Goal: Information Seeking & Learning: Learn about a topic

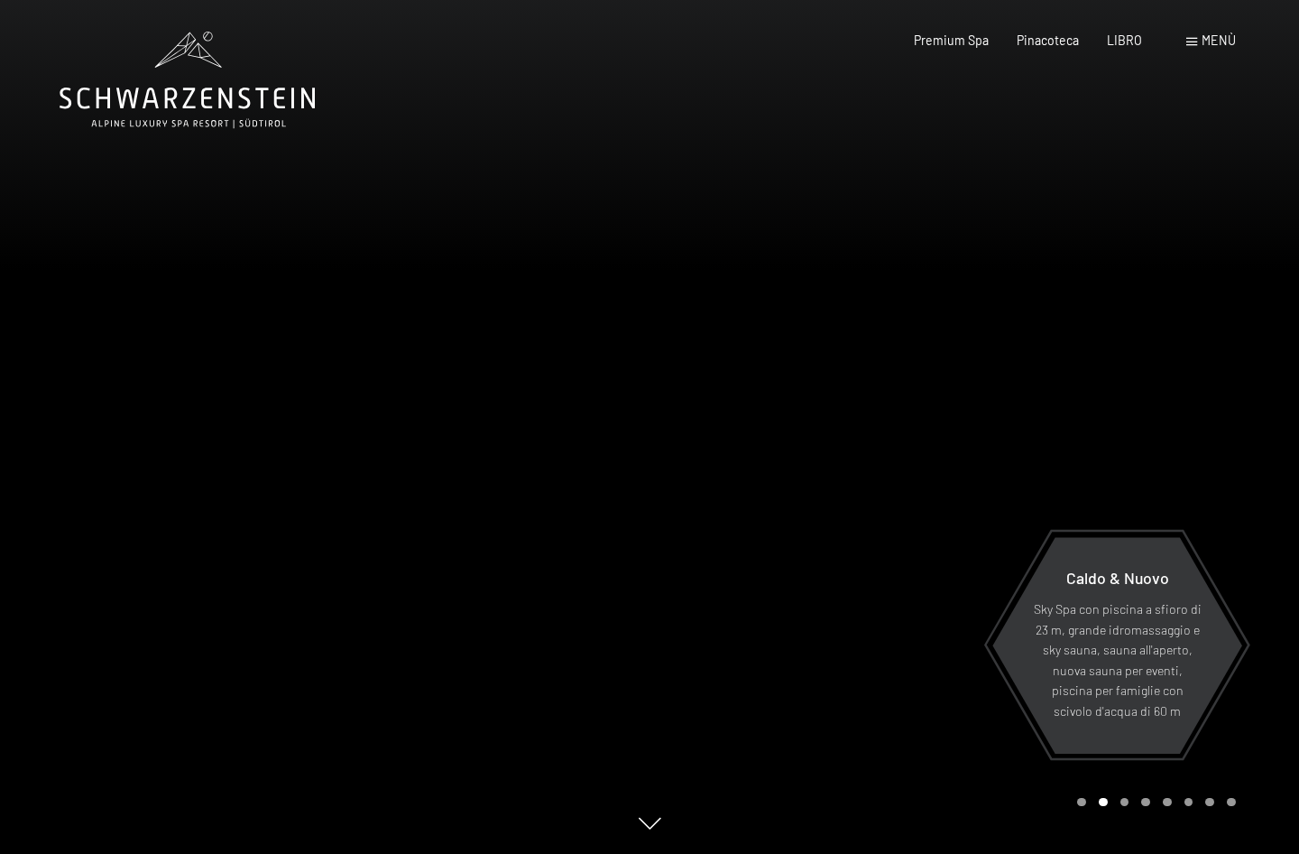
drag, startPoint x: 1200, startPoint y: 43, endPoint x: 1199, endPoint y: 52, distance: 9.1
click at [1199, 50] on div "Buchen Anfragen Premium Spa Pinacoteca LIBRO Menù EN ESSO EN Cedola Pinacoteca …" at bounding box center [1046, 41] width 377 height 18
drag, startPoint x: 1199, startPoint y: 52, endPoint x: 1190, endPoint y: 51, distance: 9.1
click at [1161, 132] on div at bounding box center [975, 427] width 650 height 854
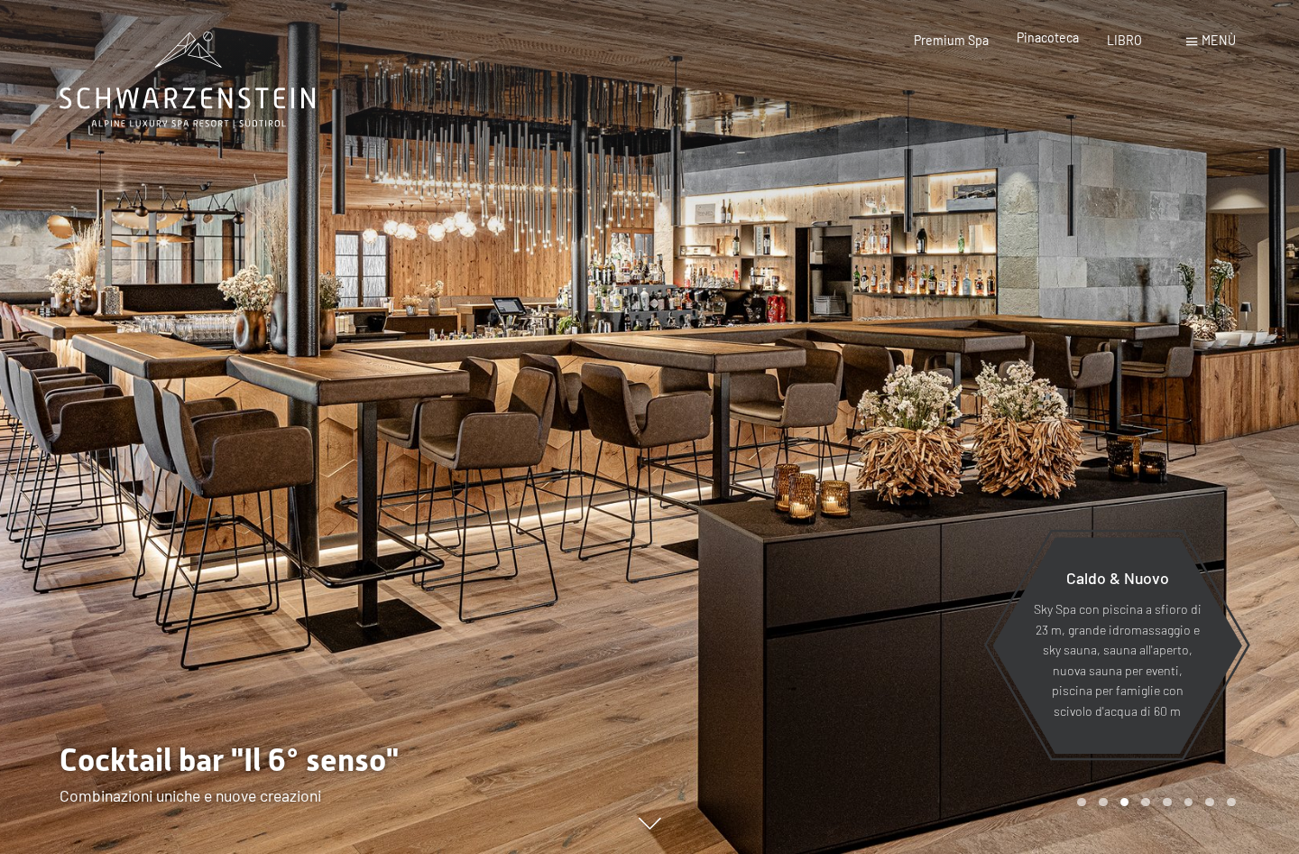
click at [1030, 37] on span "Pinacoteca" at bounding box center [1048, 37] width 62 height 15
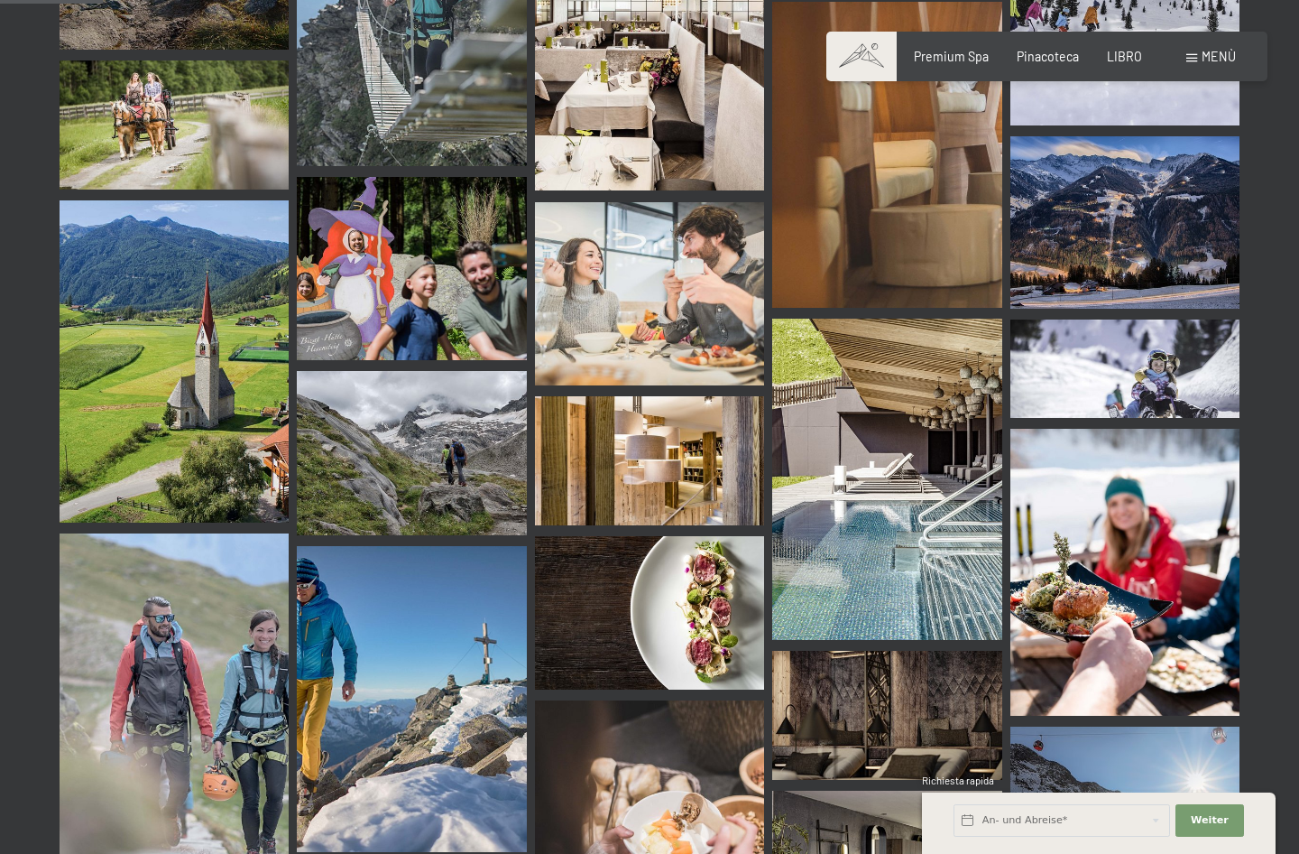
scroll to position [1624, 0]
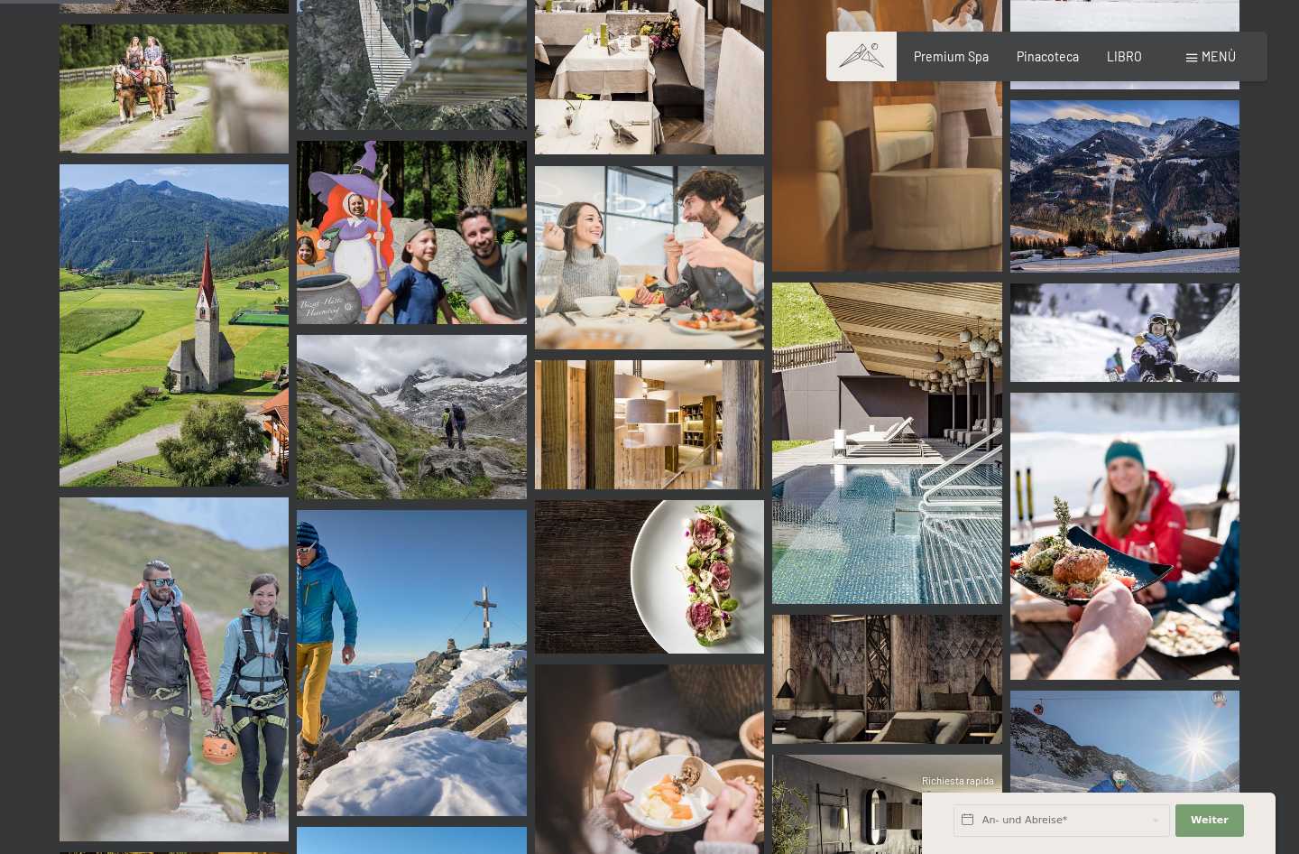
click at [460, 422] on img at bounding box center [411, 417] width 229 height 164
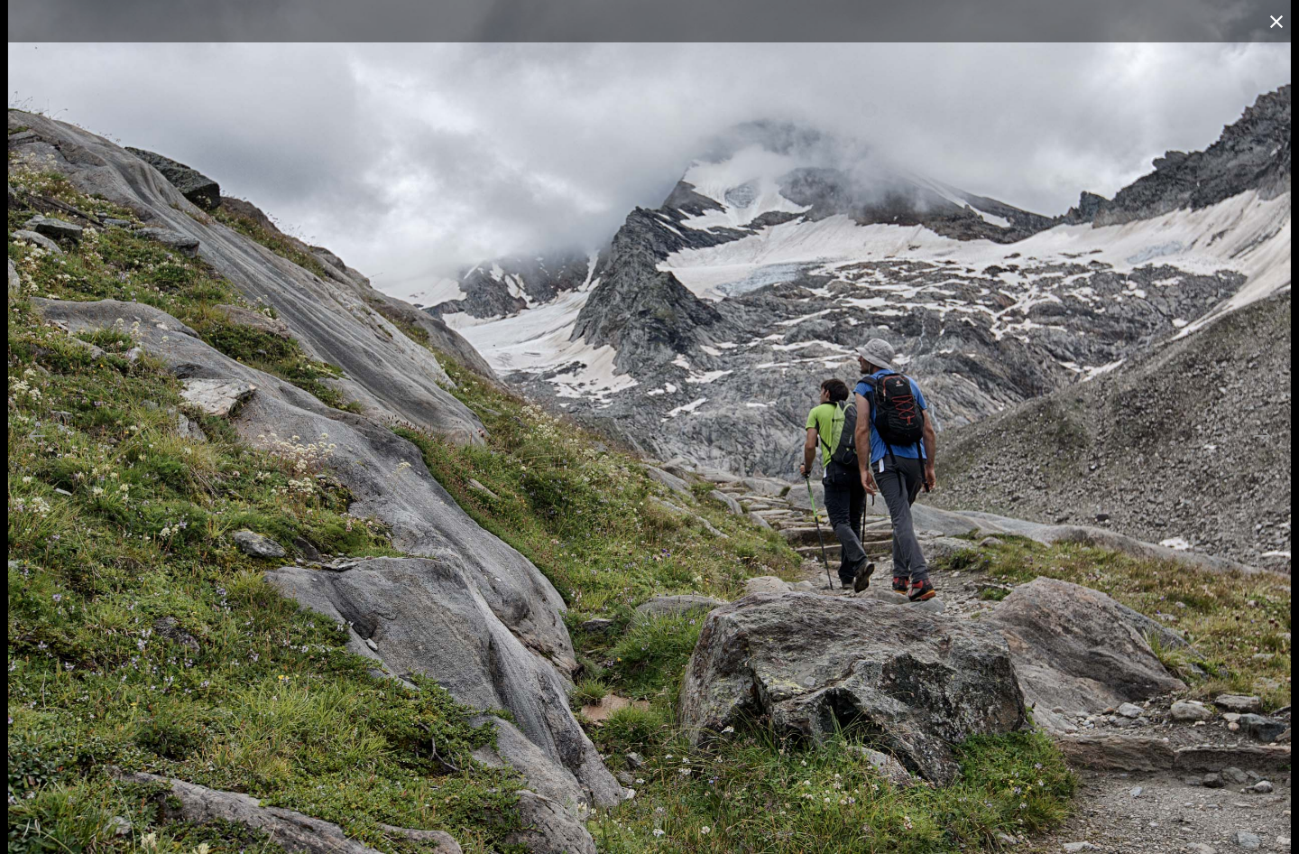
click at [1280, 20] on button "Chiudi galleria" at bounding box center [1276, 21] width 45 height 42
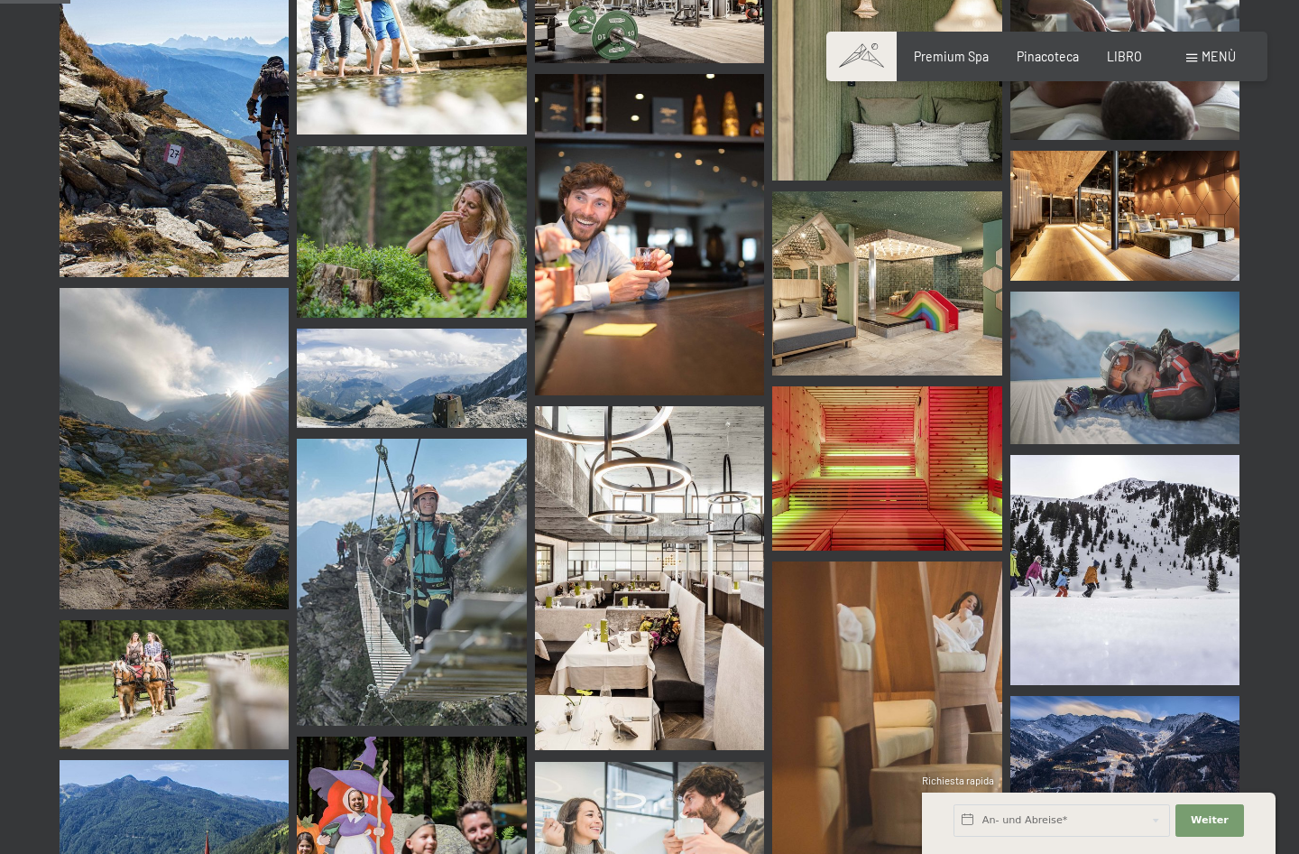
scroll to position [993, 0]
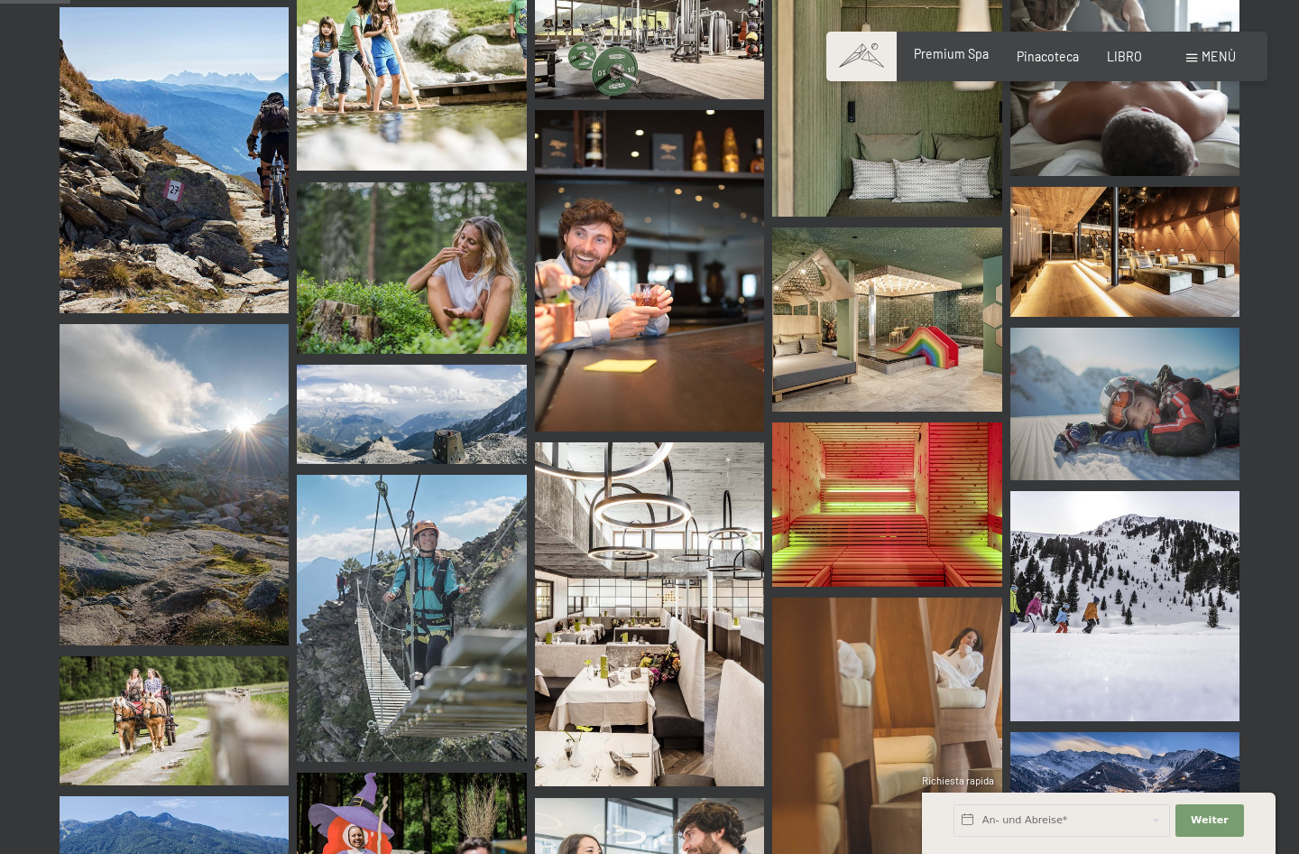
click at [939, 60] on span "Premium Spa" at bounding box center [951, 53] width 75 height 15
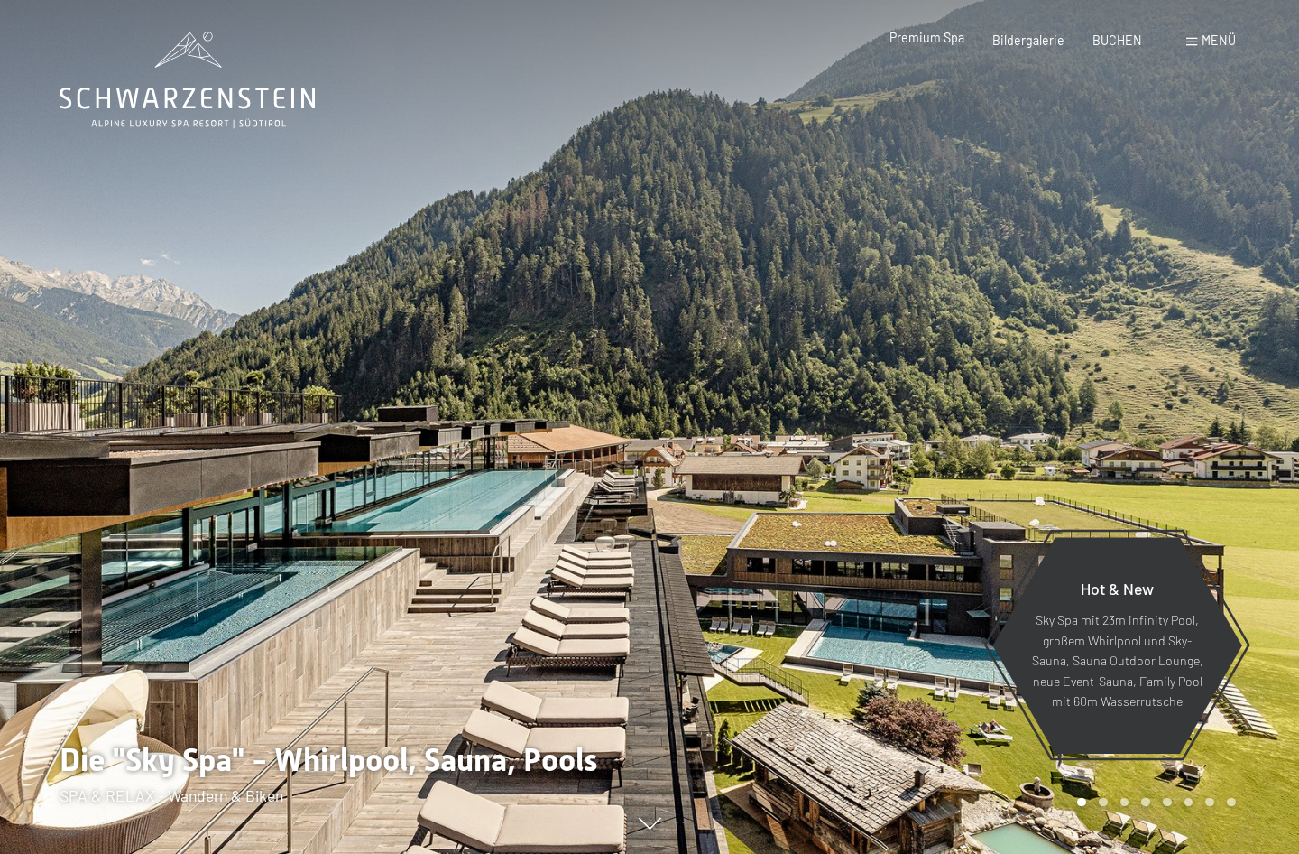
click at [907, 43] on span "Premium Spa" at bounding box center [927, 37] width 75 height 15
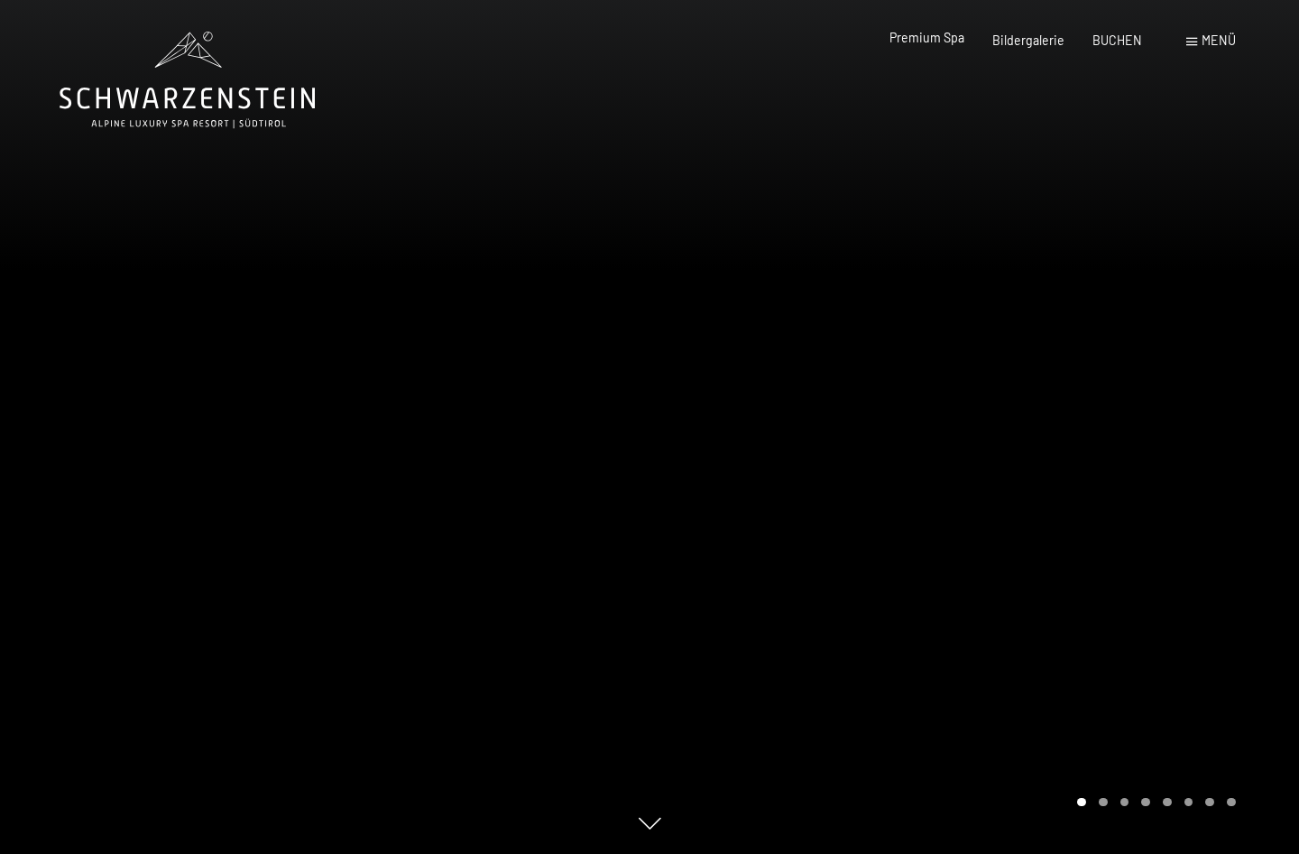
click at [900, 41] on span "Premium Spa" at bounding box center [927, 37] width 75 height 15
click at [1215, 44] on span "Menü" at bounding box center [1219, 39] width 34 height 15
click at [947, 35] on span "Premium Spa" at bounding box center [951, 37] width 75 height 15
click at [972, 45] on span "Premium Spa" at bounding box center [951, 37] width 75 height 15
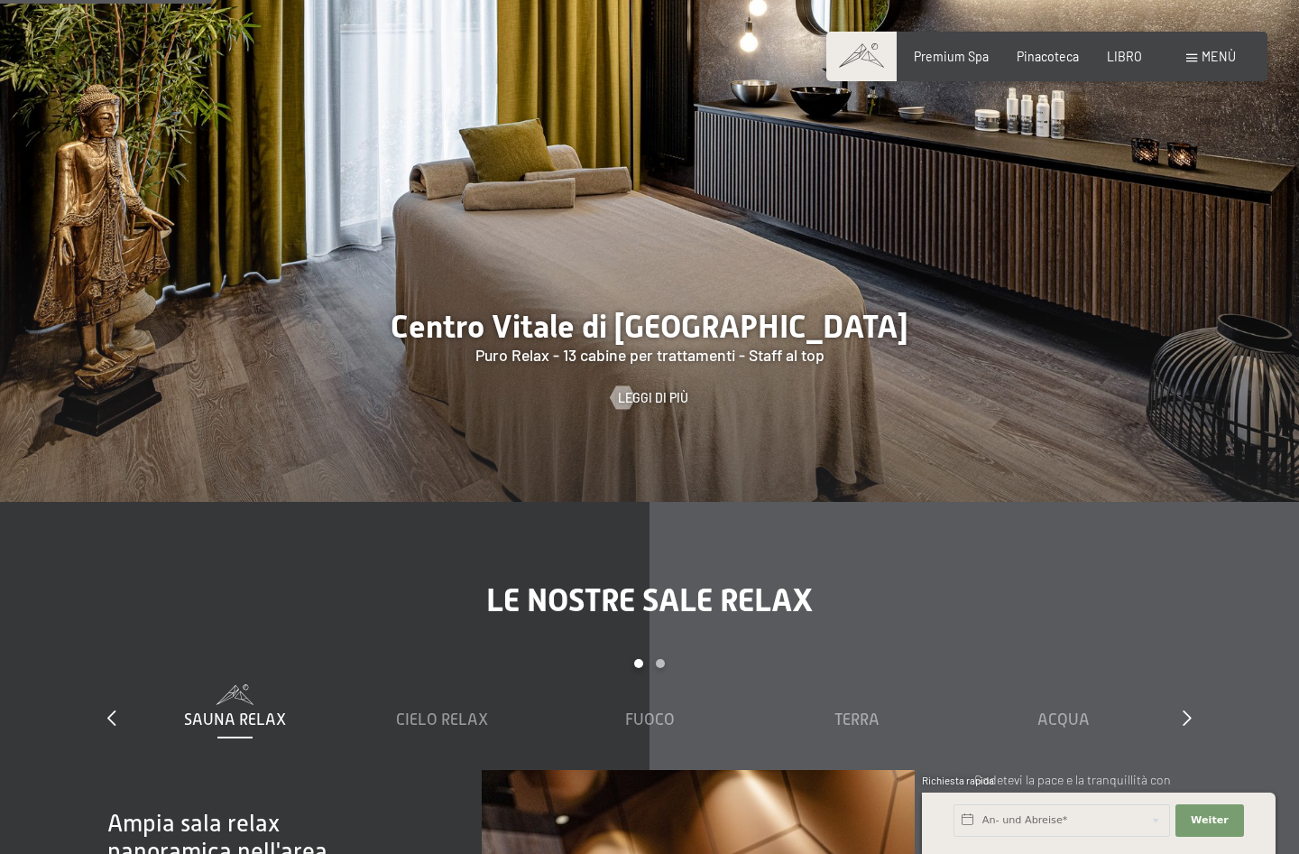
scroll to position [1895, 0]
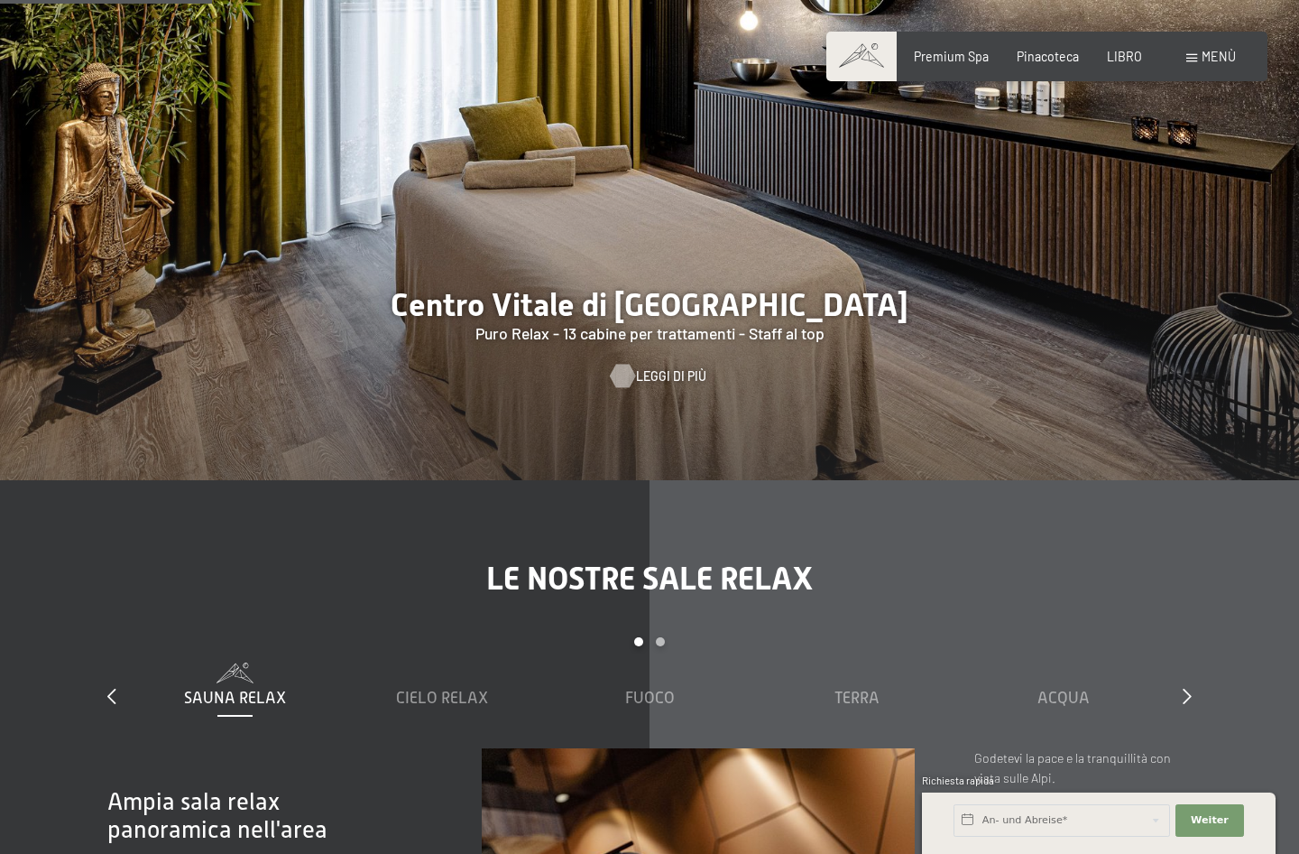
click at [664, 367] on span "Leggi di più" at bounding box center [671, 376] width 70 height 18
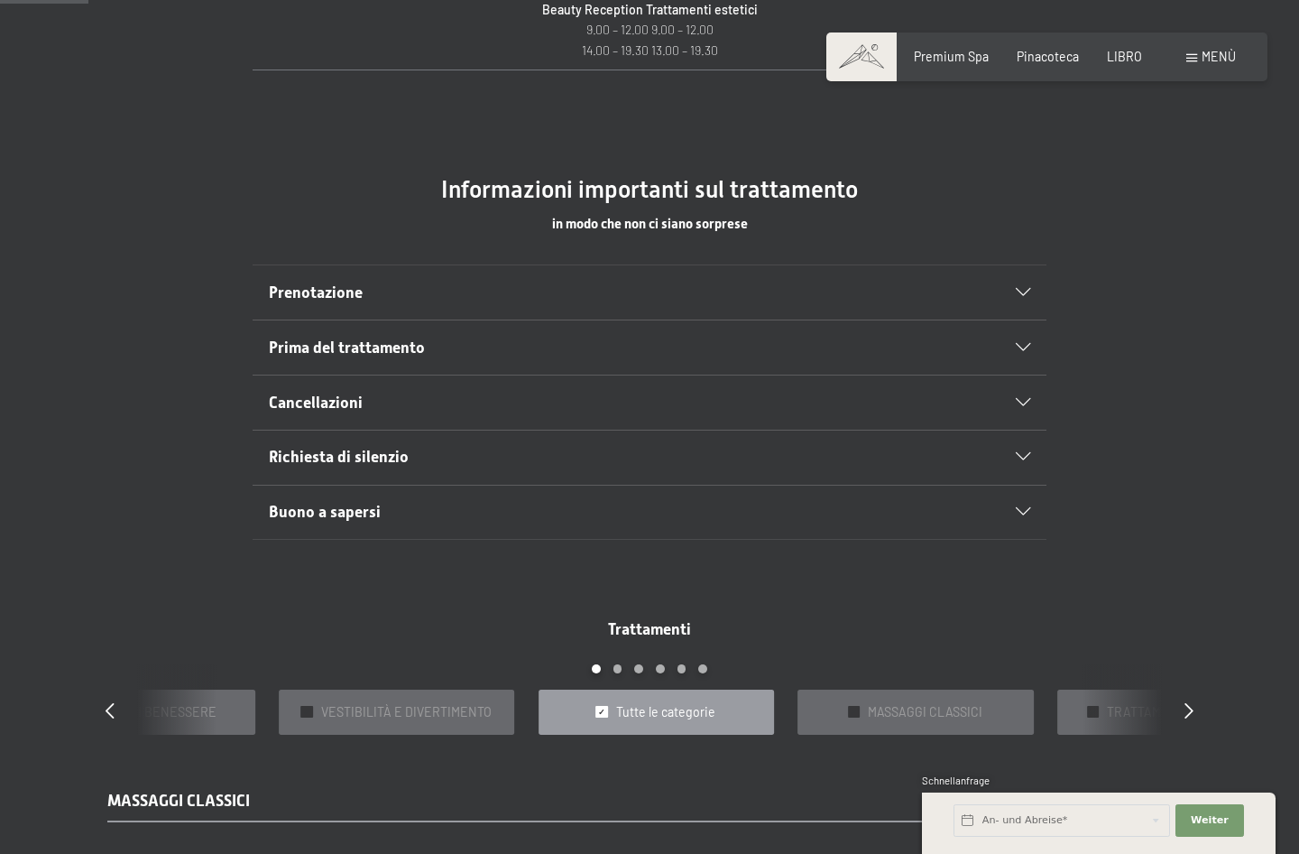
scroll to position [993, 0]
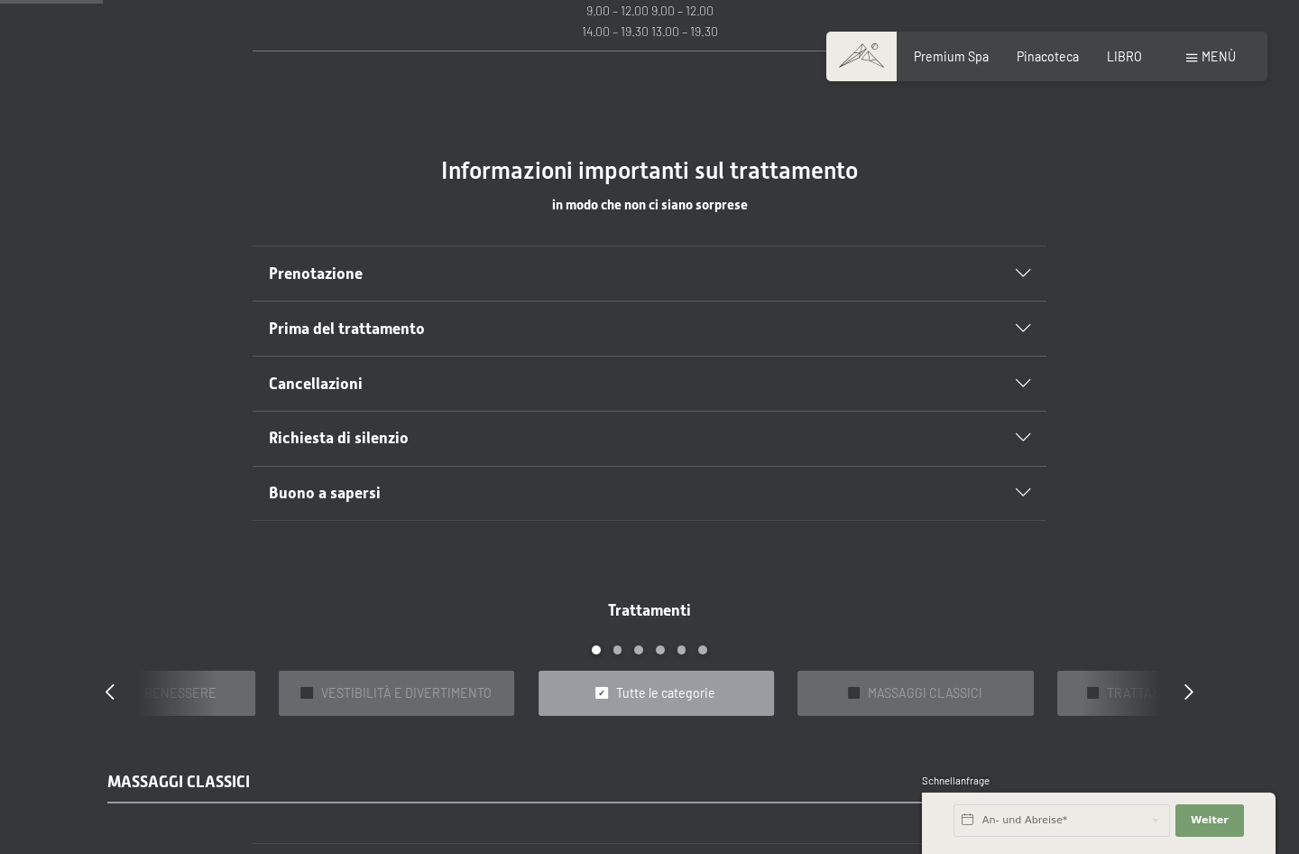
click at [982, 251] on div "Prenotazione" at bounding box center [650, 273] width 763 height 54
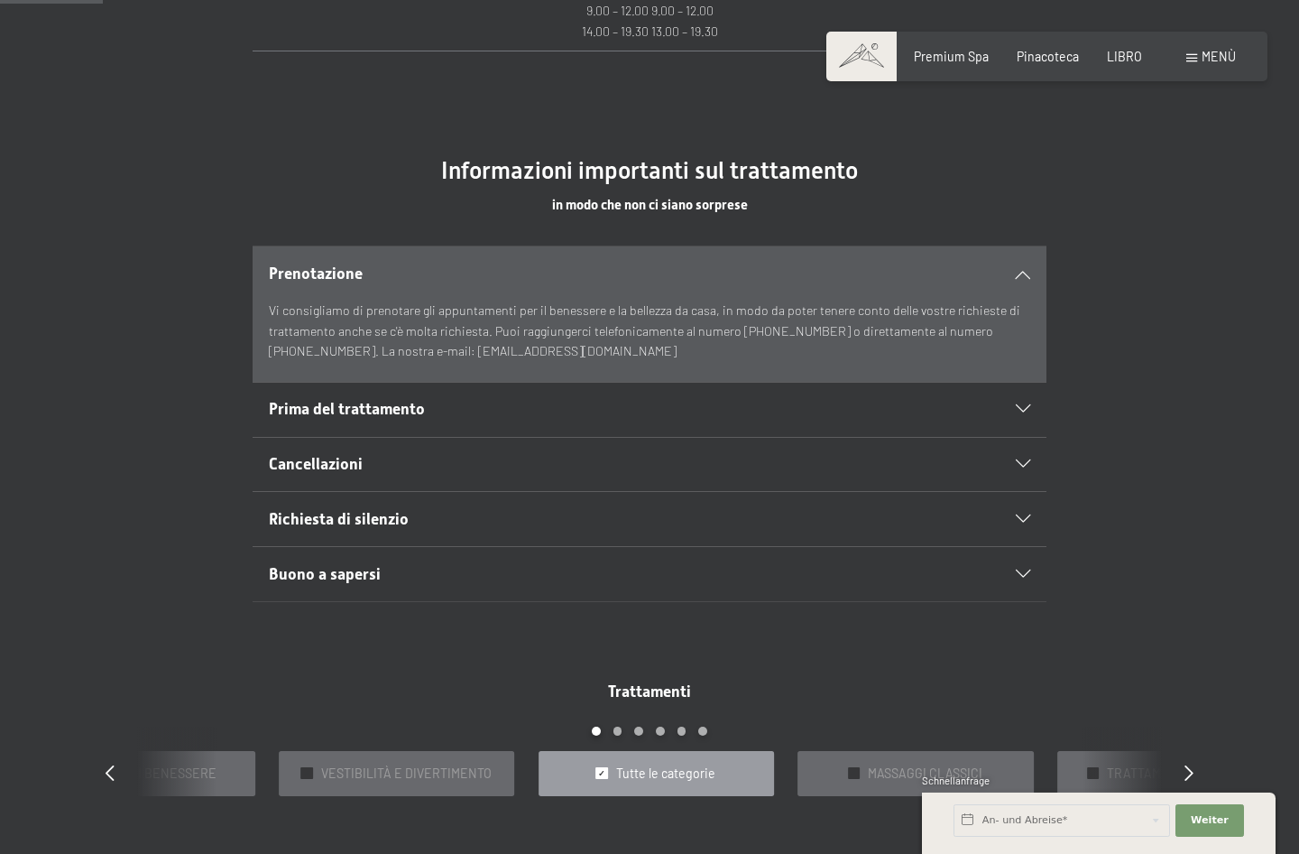
click at [1011, 385] on div "Prima del trattamento" at bounding box center [650, 410] width 763 height 54
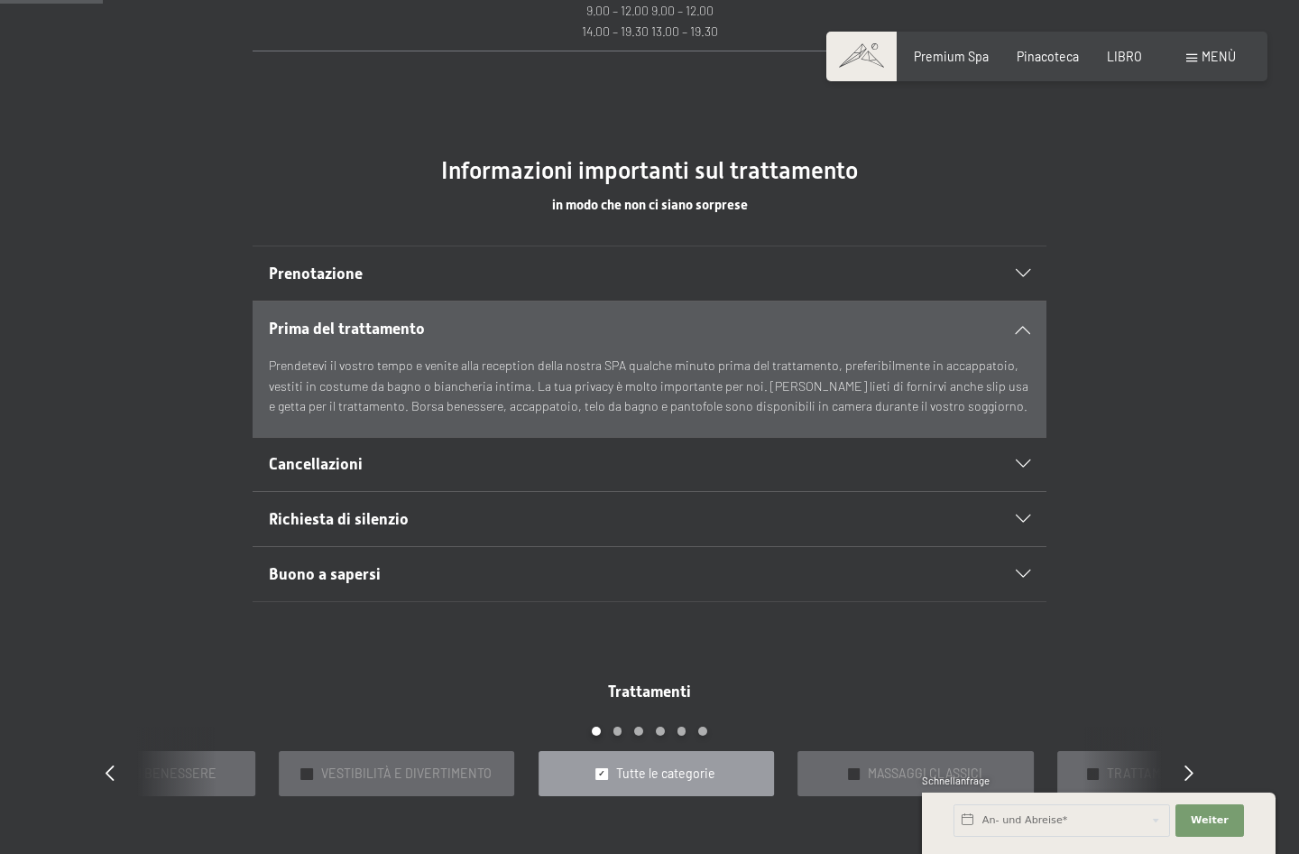
click at [1018, 450] on div "Cancellazioni" at bounding box center [650, 465] width 763 height 54
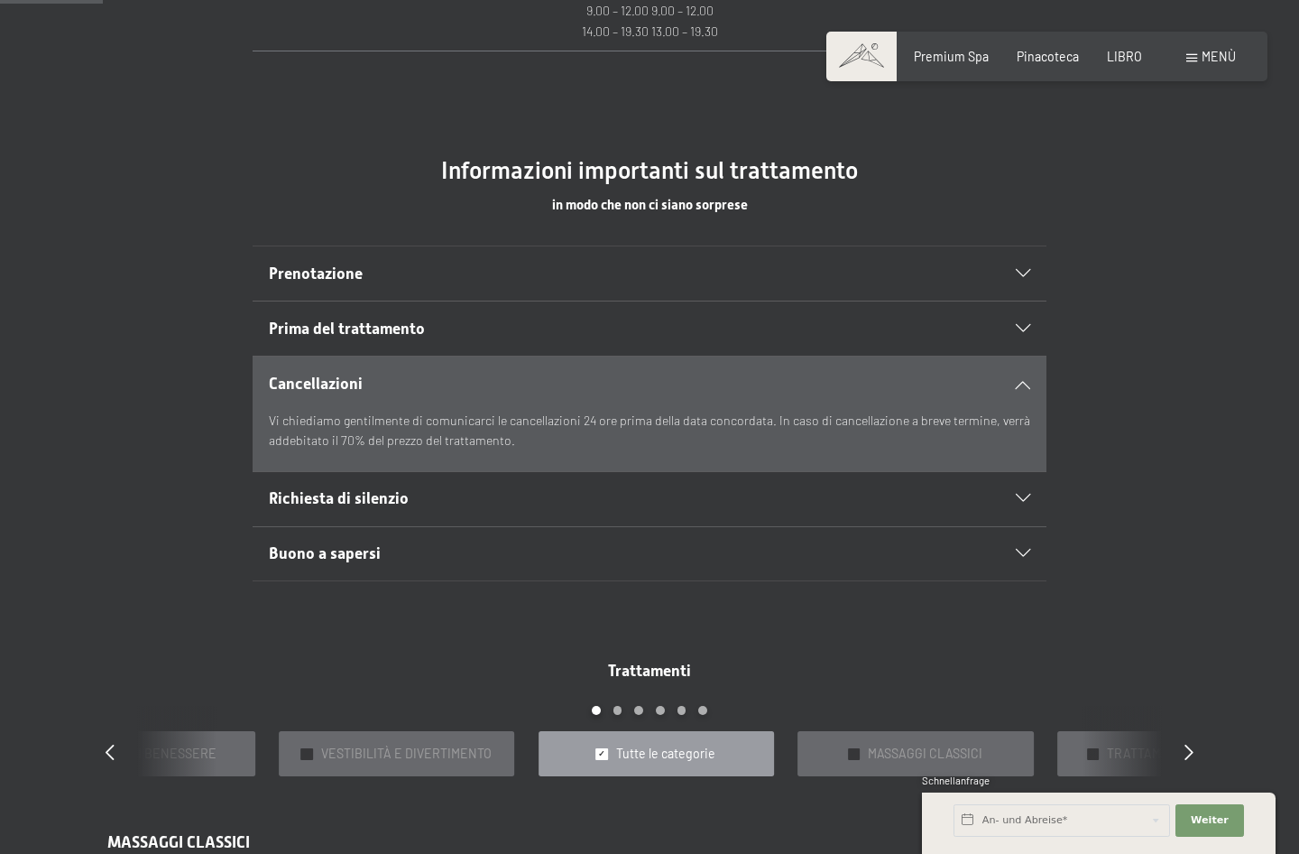
click at [1018, 450] on div "Vi chiediamo gentilmente di comunicarci le cancellazioni 24 ore prima della dat…" at bounding box center [650, 441] width 763 height 60
click at [1015, 472] on div "Richiesta di silenzio" at bounding box center [650, 499] width 763 height 54
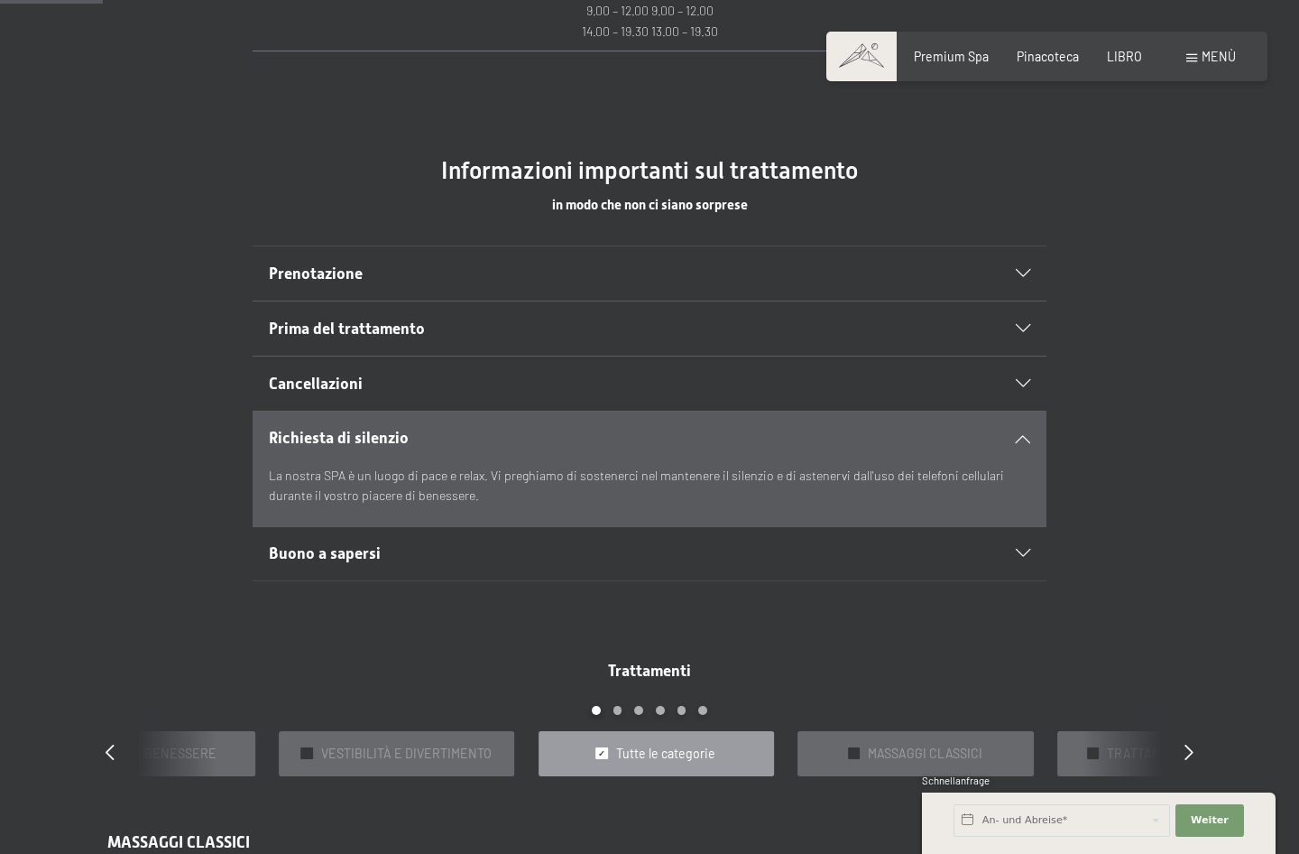
click at [1027, 527] on div "Buono a sapersi" at bounding box center [650, 554] width 763 height 54
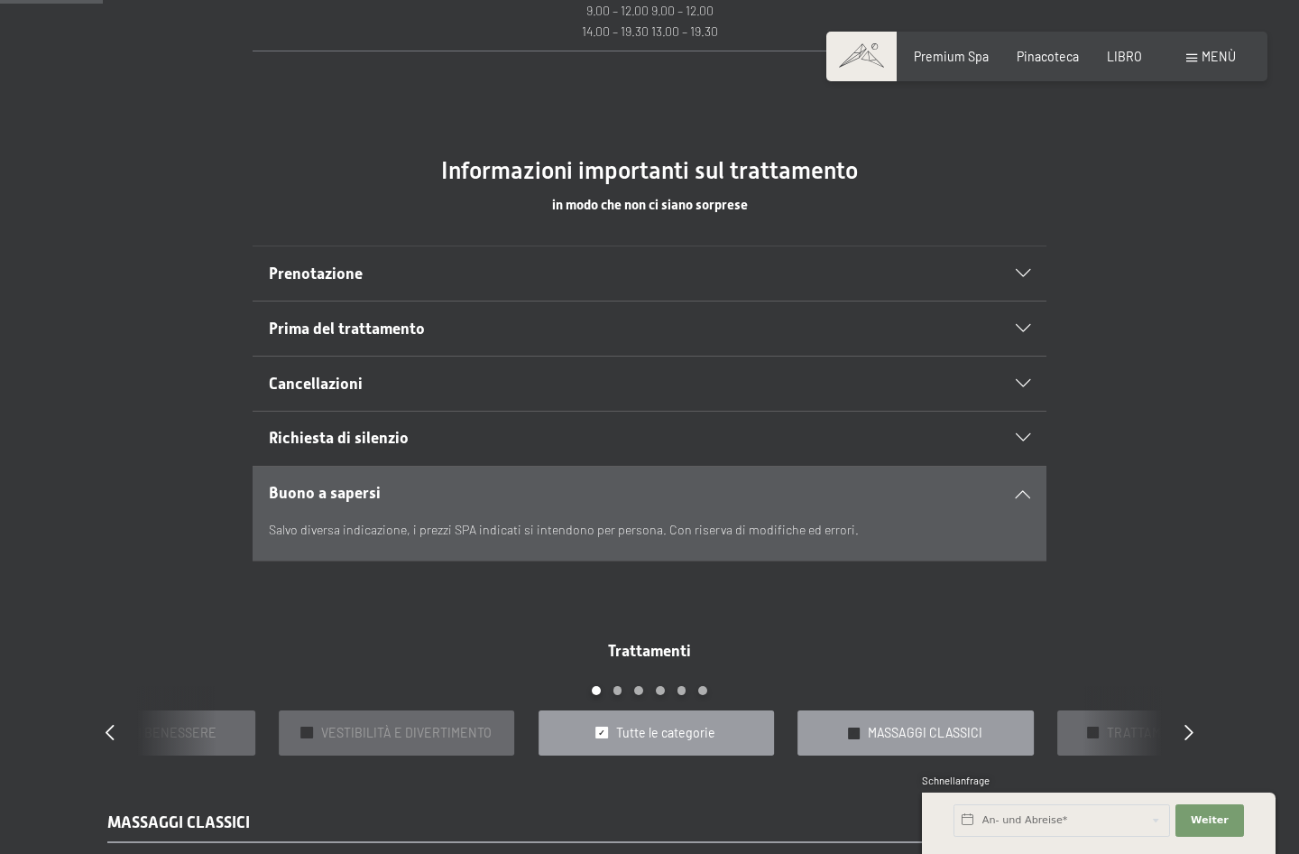
click at [928, 710] on div "✓ MASSAGGI CLASSICI" at bounding box center [916, 732] width 236 height 45
click at [1190, 723] on icon at bounding box center [1189, 731] width 9 height 16
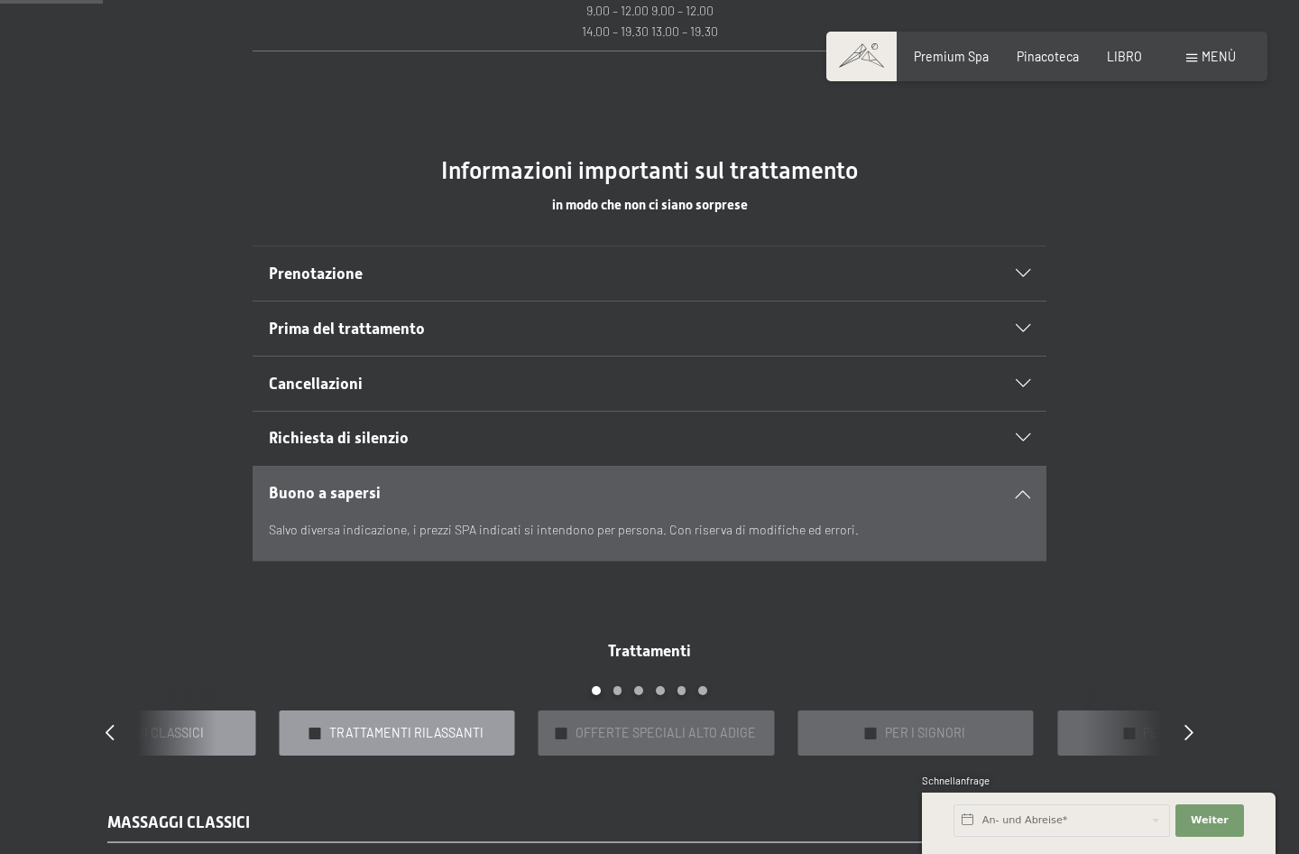
click at [330, 724] on span "TRATTAMENTI RILASSANTI" at bounding box center [406, 733] width 154 height 18
click at [1160, 724] on span "PER I BAMBINI" at bounding box center [1184, 733] width 82 height 18
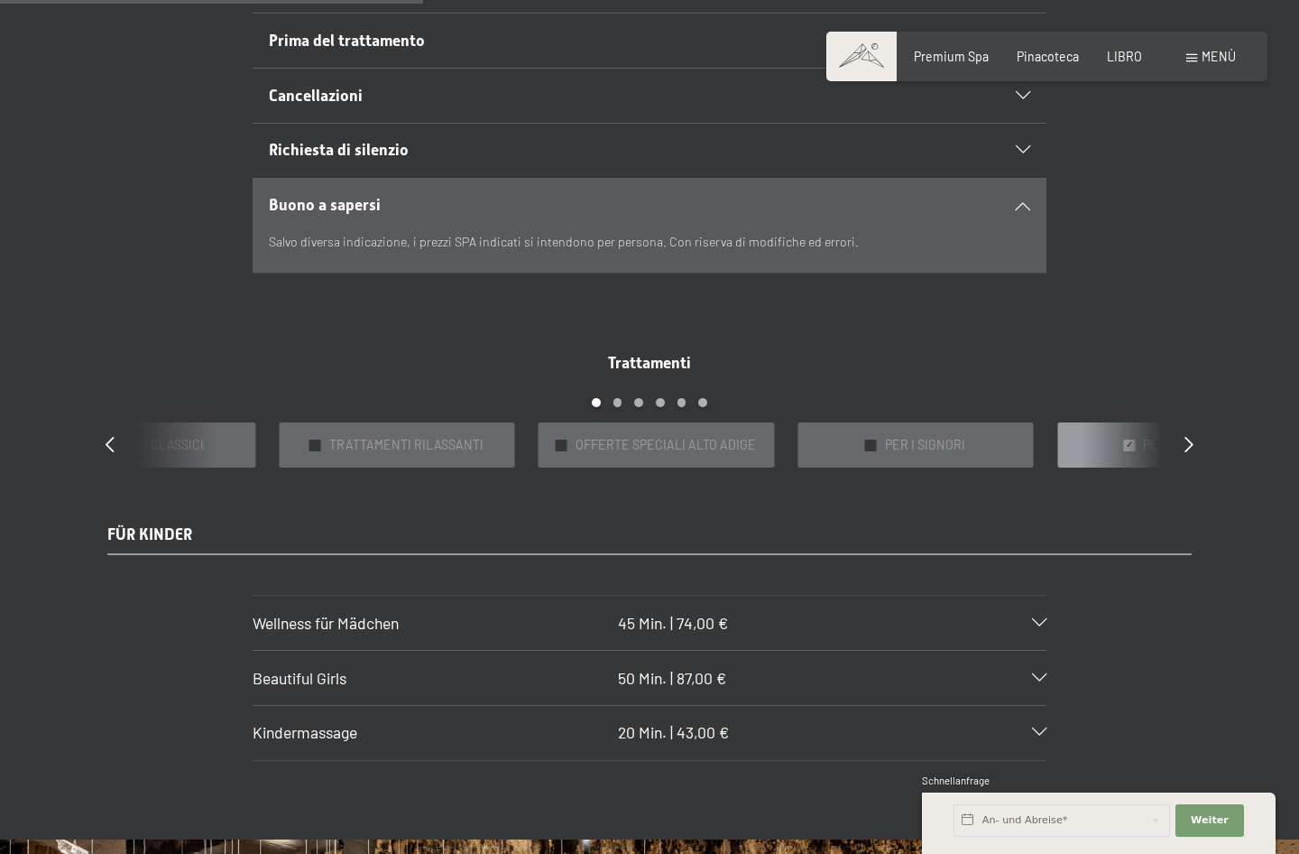
scroll to position [1534, 0]
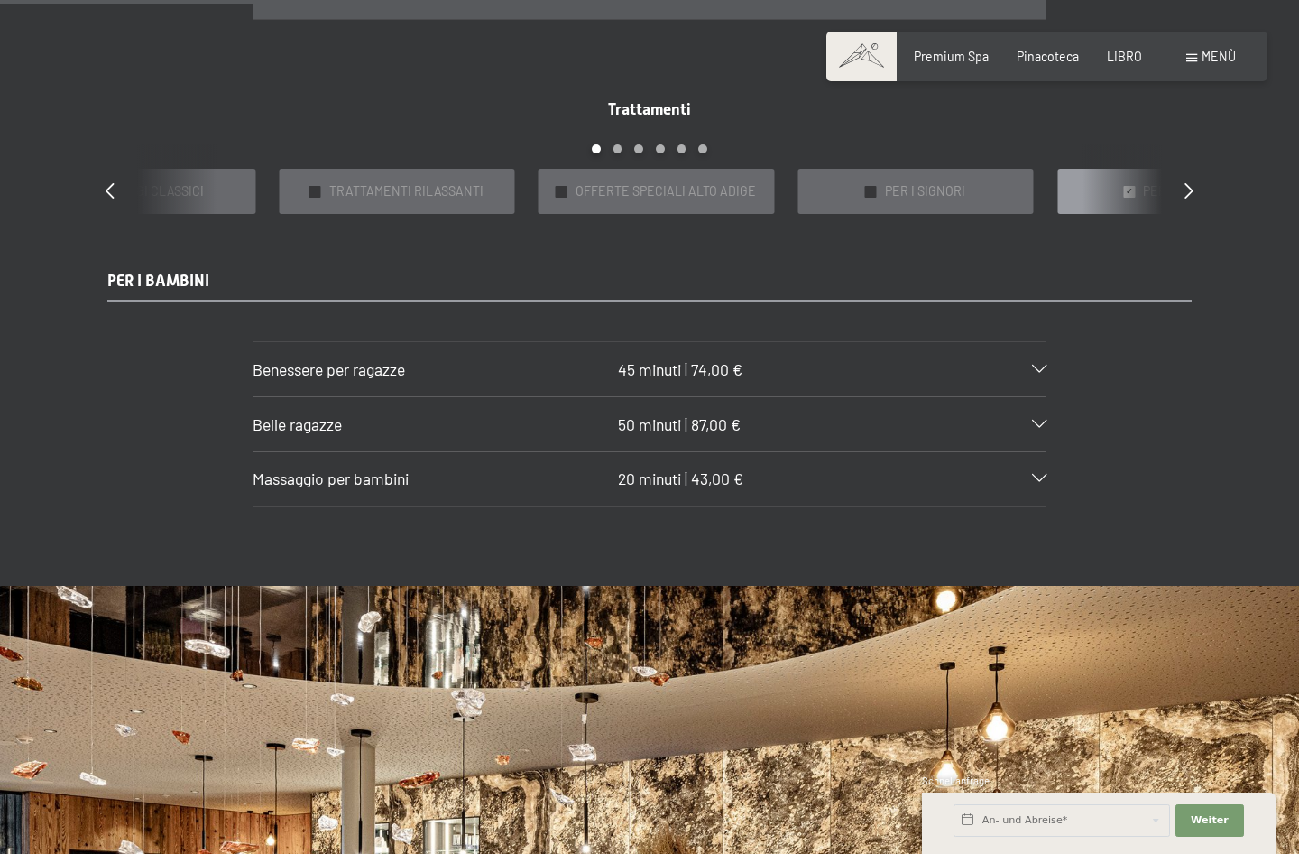
click at [365, 413] on h3 "Belle ragazze" at bounding box center [431, 424] width 357 height 23
